Goal: Transaction & Acquisition: Purchase product/service

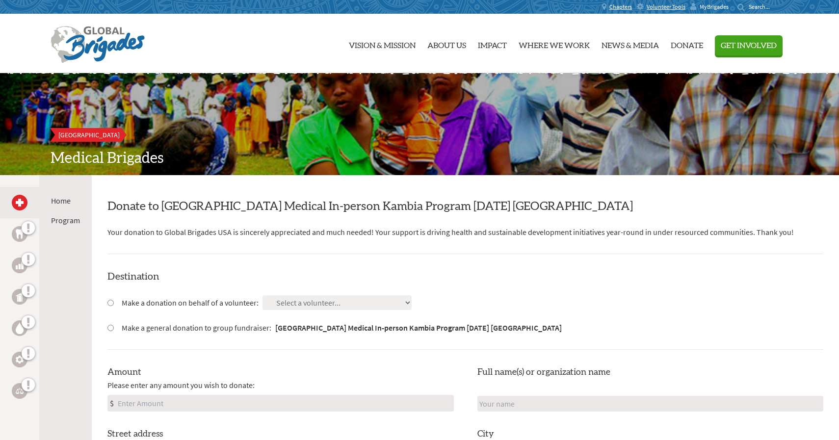
click at [715, 6] on span "MyBrigades" at bounding box center [714, 7] width 29 height 8
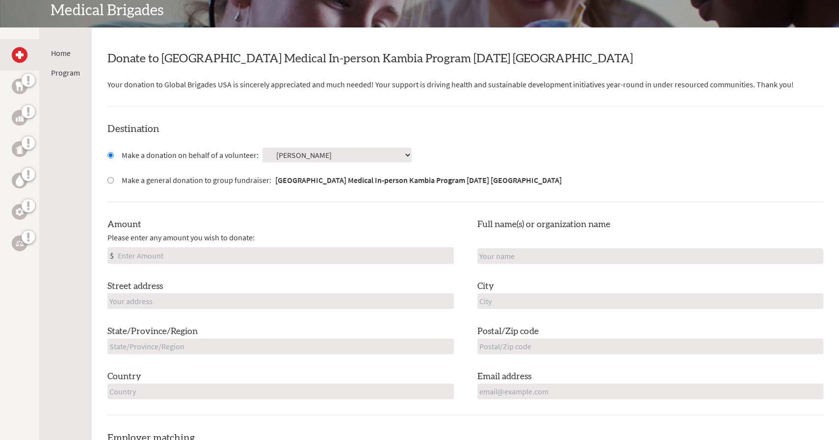
scroll to position [154, 0]
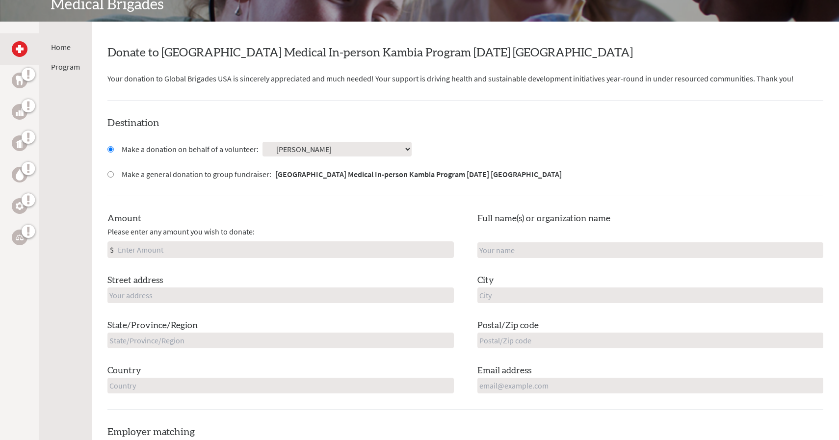
click at [202, 250] on input "Amount" at bounding box center [285, 250] width 338 height 16
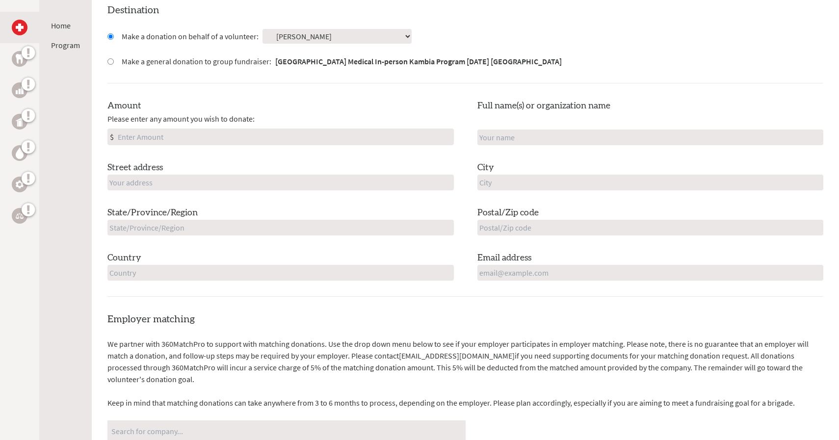
scroll to position [263, 0]
